Goal: Information Seeking & Learning: Learn about a topic

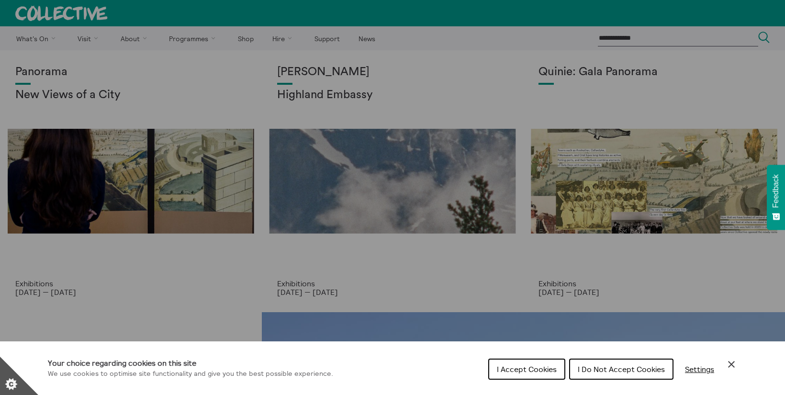
click at [548, 368] on span "I Accept Cookies" at bounding box center [527, 369] width 60 height 10
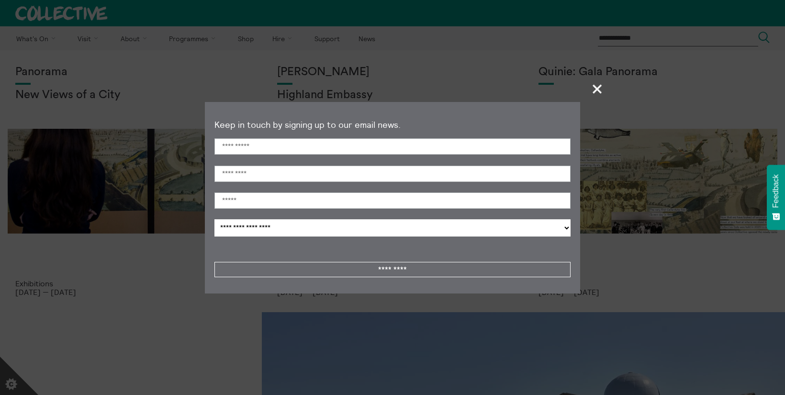
click at [596, 90] on span "+" at bounding box center [597, 89] width 28 height 28
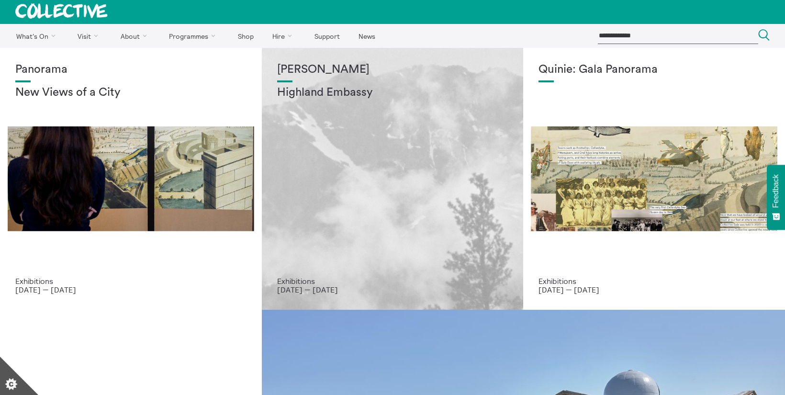
scroll to position [1, 0]
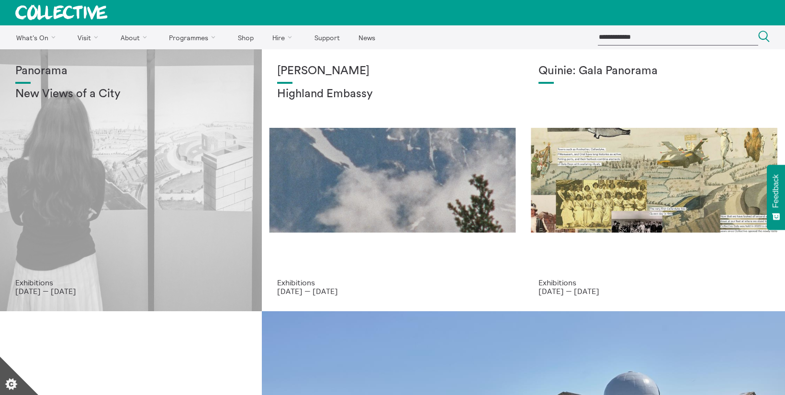
click at [216, 245] on div "Panorama New Views of a City" at bounding box center [130, 171] width 231 height 213
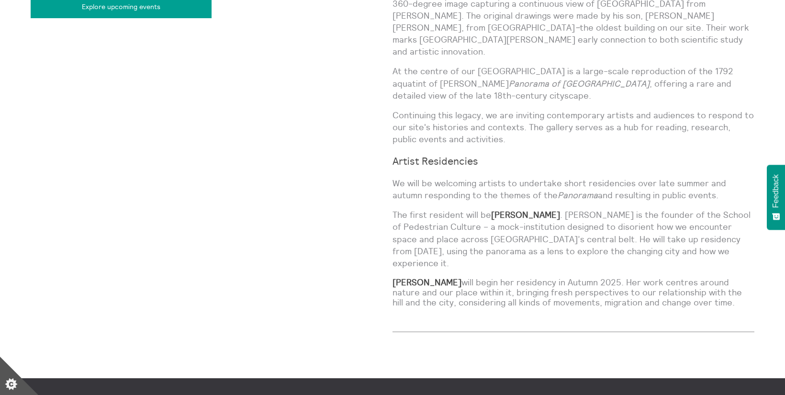
scroll to position [788, 0]
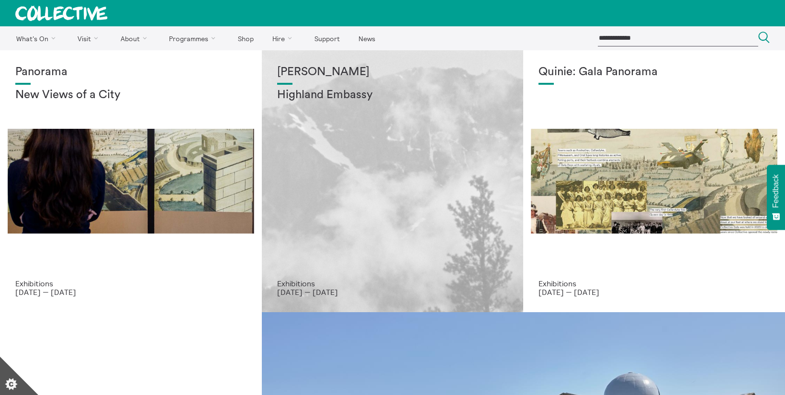
click at [305, 163] on div "[PERSON_NAME] Highland Embassy" at bounding box center [392, 172] width 231 height 213
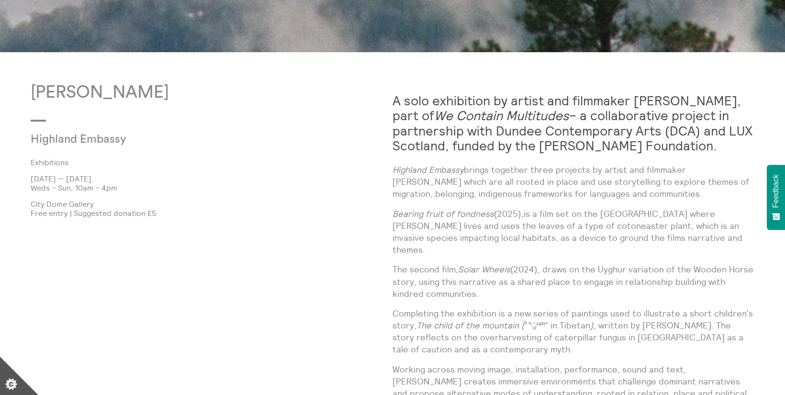
scroll to position [591, 0]
